Goal: Find specific page/section: Find specific page/section

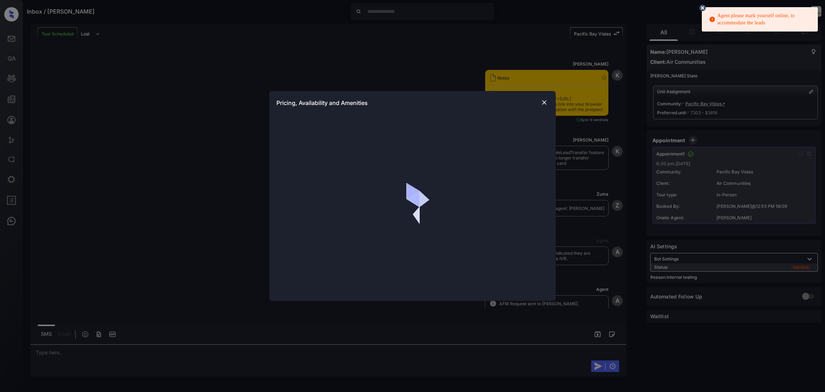
scroll to position [2040, 0]
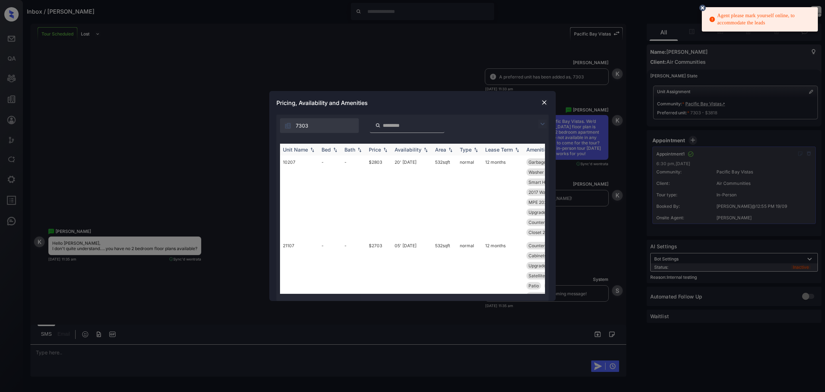
click at [327, 148] on div "Bed" at bounding box center [326, 149] width 9 height 6
click at [327, 149] on div "Bed" at bounding box center [326, 149] width 9 height 6
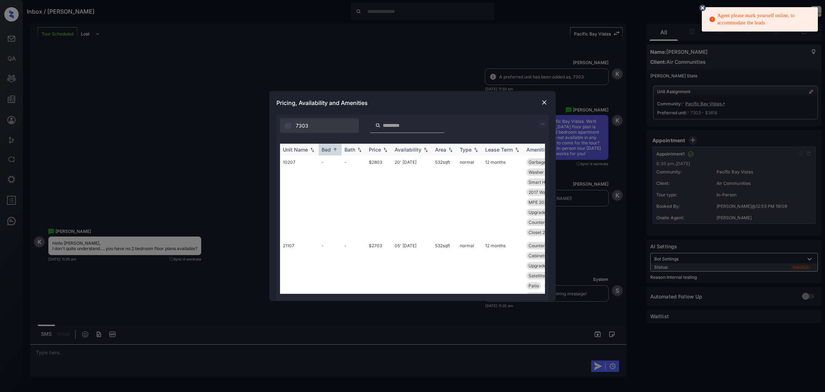
click at [327, 149] on div "Bed" at bounding box center [326, 149] width 9 height 6
click at [328, 149] on div "Bed" at bounding box center [326, 149] width 9 height 6
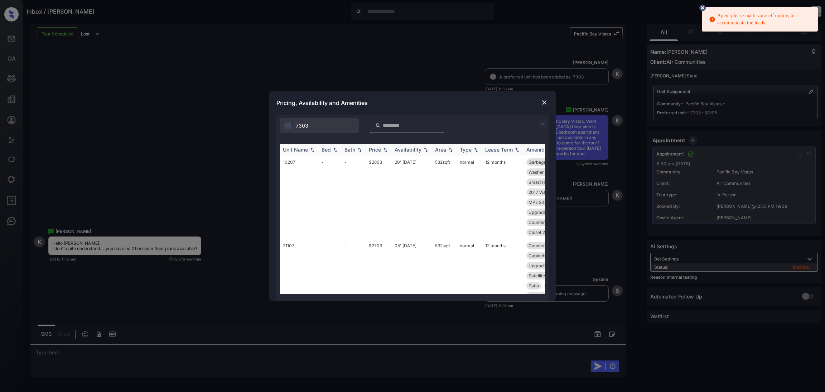
click at [328, 149] on div "Bed" at bounding box center [326, 149] width 9 height 6
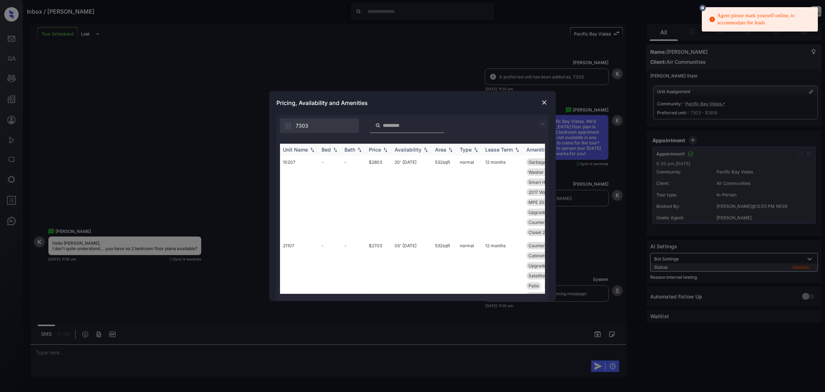
click at [328, 149] on div "Bed" at bounding box center [326, 149] width 9 height 6
click at [330, 149] on div "Bed" at bounding box center [326, 149] width 9 height 6
click at [540, 105] on div at bounding box center [544, 102] width 9 height 9
